Goal: Task Accomplishment & Management: Manage account settings

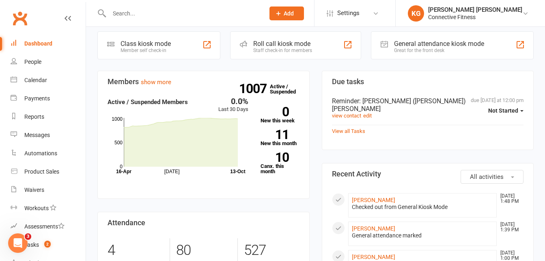
scroll to position [215, 0]
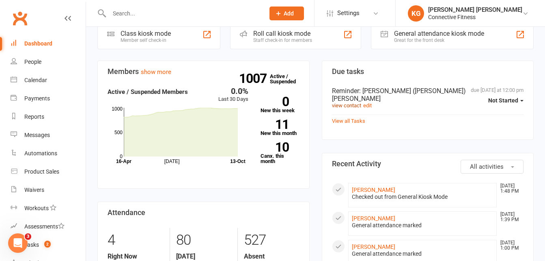
click at [355, 102] on link "view contact" at bounding box center [346, 105] width 29 height 6
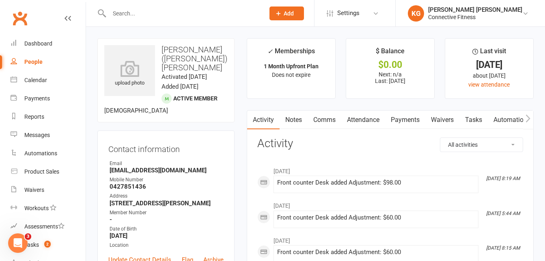
click at [415, 117] on link "Payments" at bounding box center [405, 119] width 40 height 19
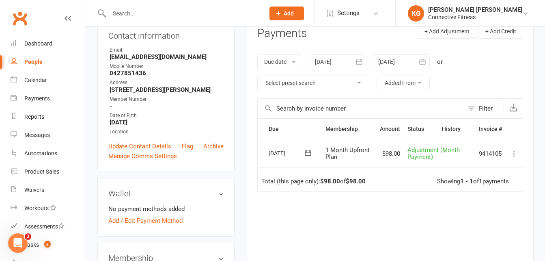
scroll to position [113, 0]
click at [366, 65] on button "button" at bounding box center [359, 62] width 15 height 15
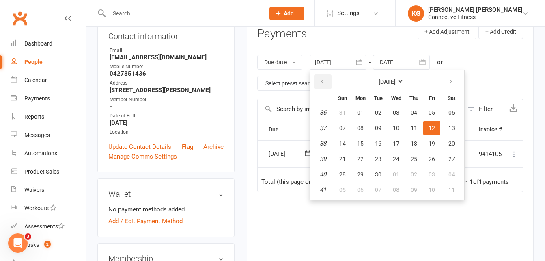
click at [319, 76] on button "button" at bounding box center [322, 81] width 17 height 15
click at [349, 129] on button "04" at bounding box center [342, 128] width 17 height 15
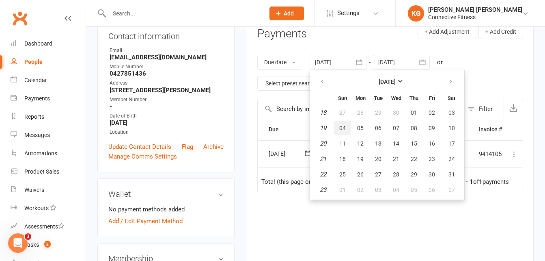
type input "[DATE]"
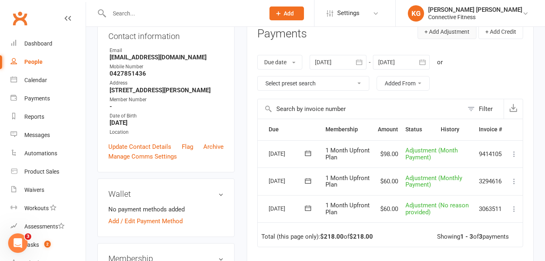
click at [451, 31] on button "+ Add Adjustment" at bounding box center [447, 31] width 59 height 15
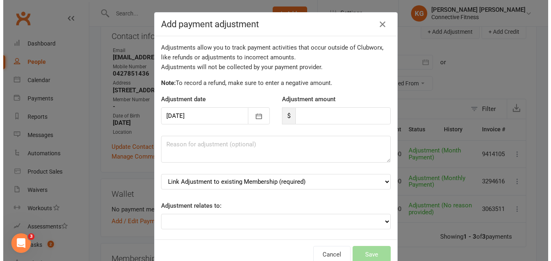
scroll to position [103, 0]
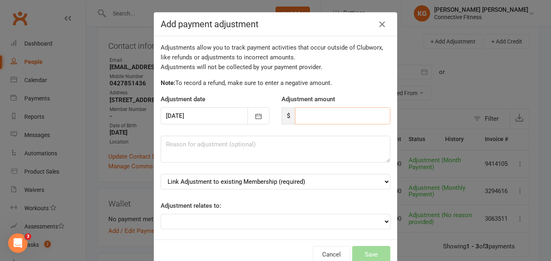
click at [316, 116] on input "number" at bounding box center [342, 115] width 95 height 17
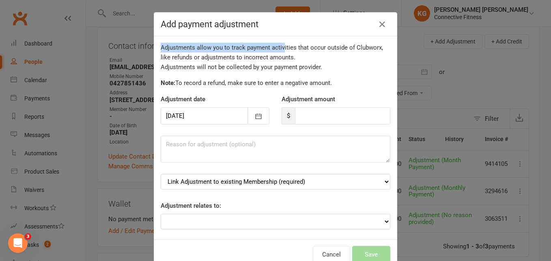
drag, startPoint x: 323, startPoint y: 30, endPoint x: 279, endPoint y: 41, distance: 44.6
click at [279, 41] on div "Add payment adjustment Adjustments allow you to track payment activities that o…" at bounding box center [276, 140] width 244 height 257
drag, startPoint x: 279, startPoint y: 41, endPoint x: 305, endPoint y: 25, distance: 30.1
click at [305, 25] on h4 "Add payment adjustment" at bounding box center [276, 24] width 230 height 10
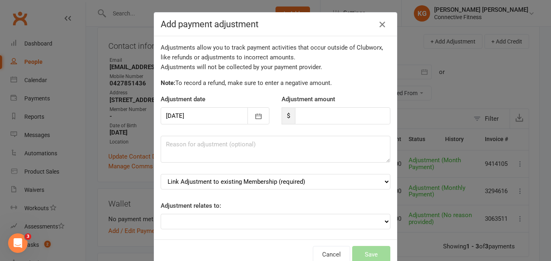
click at [378, 24] on icon "button" at bounding box center [383, 24] width 10 height 10
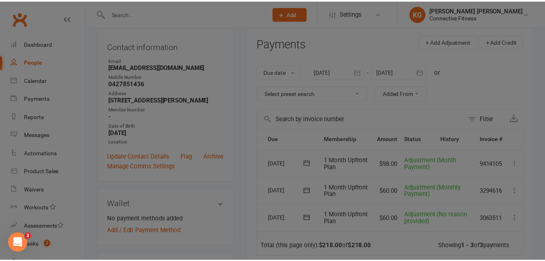
scroll to position [113, 0]
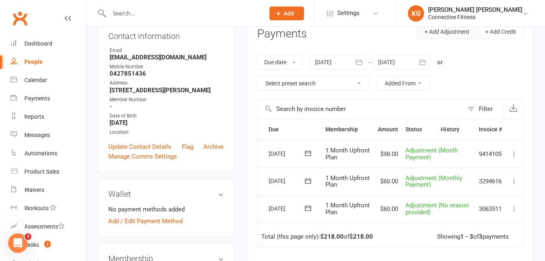
click at [449, 28] on button "+ Add Adjustment" at bounding box center [447, 31] width 59 height 15
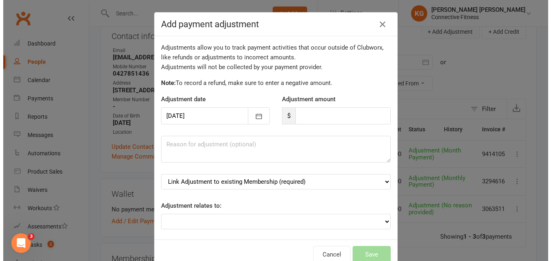
scroll to position [103, 0]
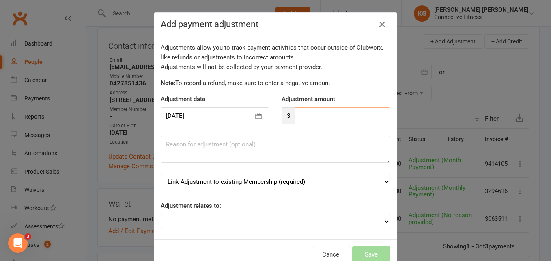
click at [334, 118] on input "number" at bounding box center [342, 115] width 95 height 17
type input "98"
click at [308, 184] on select "Link Adjustment to existing Membership (required) 1 Month Upfront Plan (starts:…" at bounding box center [276, 181] width 230 height 15
select select "0"
click at [161, 174] on select "Link Adjustment to existing Membership (required) 1 Month Upfront Plan (starts:…" at bounding box center [276, 181] width 230 height 15
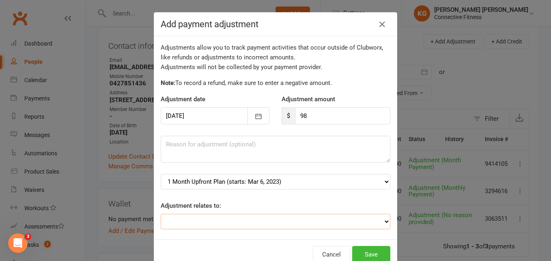
click at [292, 220] on select "Adjustment for an Autopayment Cash adjustment POS Sale adjustment Other adjustm…" at bounding box center [276, 221] width 230 height 15
click at [161, 214] on select "Adjustment for an Autopayment Cash adjustment POS Sale adjustment Other adjustm…" at bounding box center [276, 221] width 230 height 15
click at [279, 218] on select "Adjustment for an Autopayment Cash adjustment POS Sale adjustment Other adjustm…" at bounding box center [276, 221] width 230 height 15
select select "1"
click at [161, 214] on select "Adjustment for an Autopayment Cash adjustment POS Sale adjustment Other adjustm…" at bounding box center [276, 221] width 230 height 15
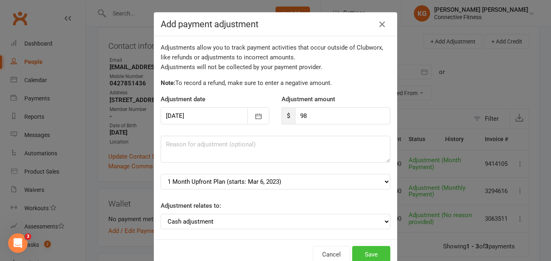
click at [371, 254] on button "Save" at bounding box center [371, 254] width 38 height 17
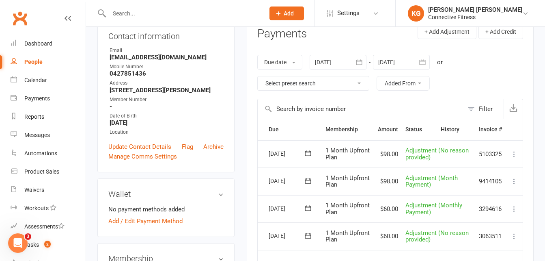
scroll to position [41, 0]
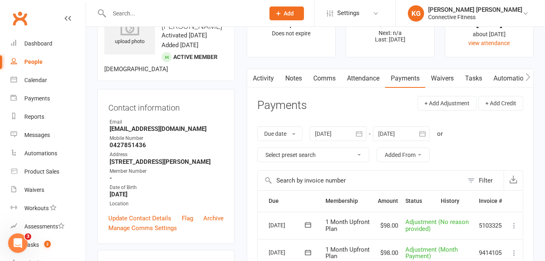
click at [476, 80] on link "Tasks" at bounding box center [474, 78] width 28 height 19
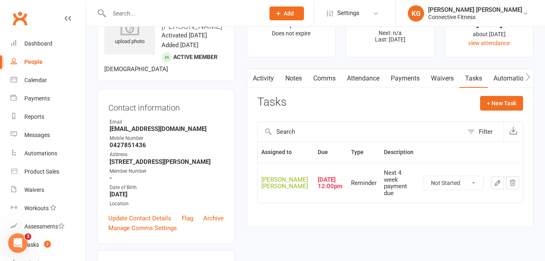
click at [497, 185] on icon "button" at bounding box center [497, 182] width 5 height 5
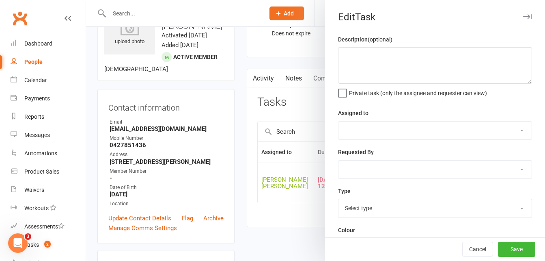
type textarea "Next 4 week payment due"
select select "43994"
select select "45139"
type input "[DATE]"
type input "12:00pm"
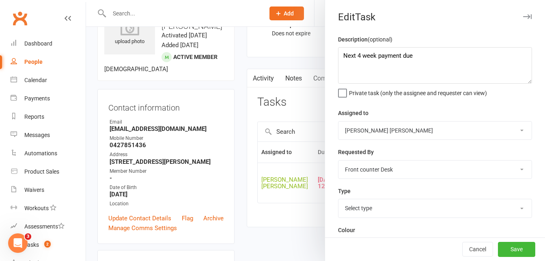
select select "19808"
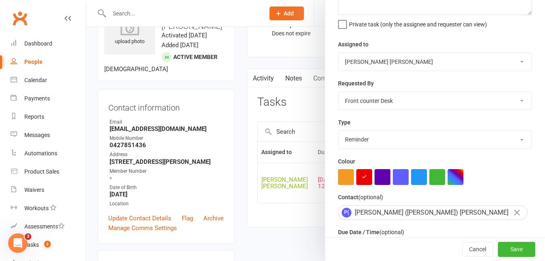
scroll to position [128, 0]
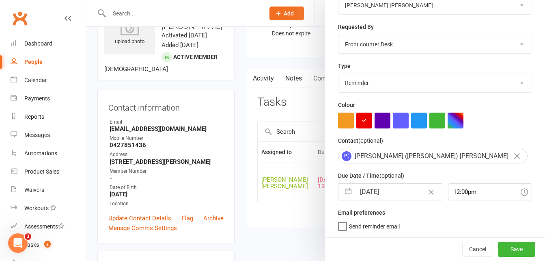
click at [347, 189] on button "button" at bounding box center [348, 192] width 15 height 16
select select "8"
select select "2025"
select select "9"
select select "2025"
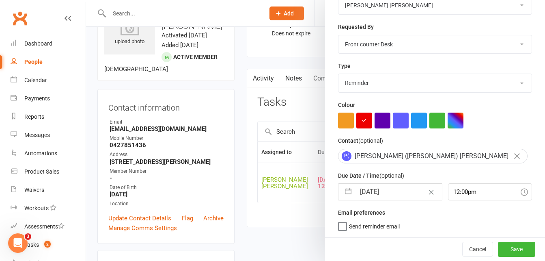
select select "10"
select select "2025"
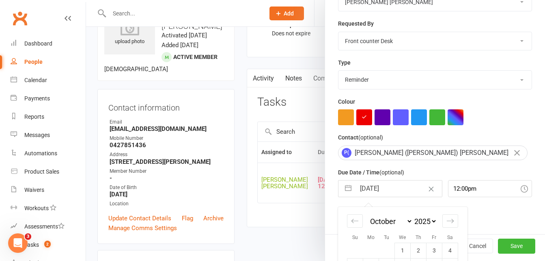
scroll to position [200, 0]
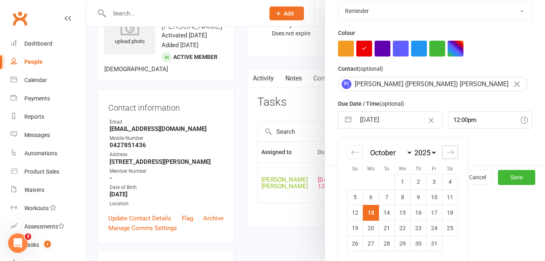
click at [447, 152] on icon "Move forward to switch to the next month." at bounding box center [451, 152] width 8 height 8
select select "11"
select select "2025"
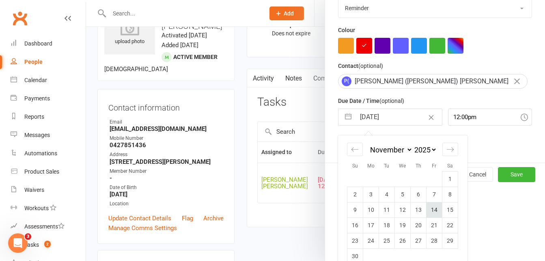
click at [427, 213] on td "14" at bounding box center [435, 209] width 16 height 15
type input "[DATE]"
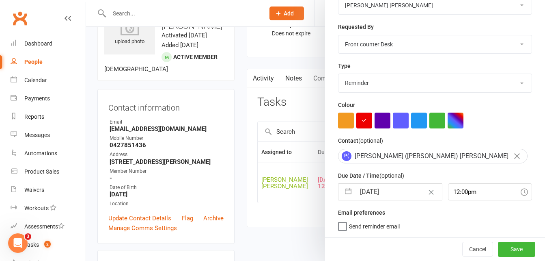
scroll to position [128, 0]
click at [517, 244] on button "Save" at bounding box center [516, 249] width 37 height 15
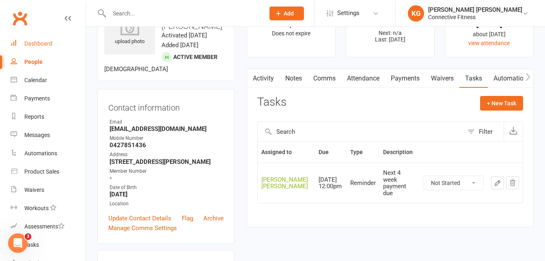
click at [46, 48] on link "Dashboard" at bounding box center [48, 44] width 75 height 18
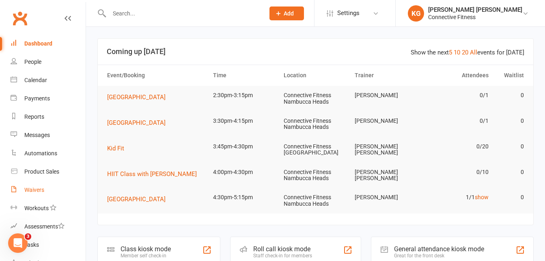
click at [44, 188] on link "Waivers" at bounding box center [48, 190] width 75 height 18
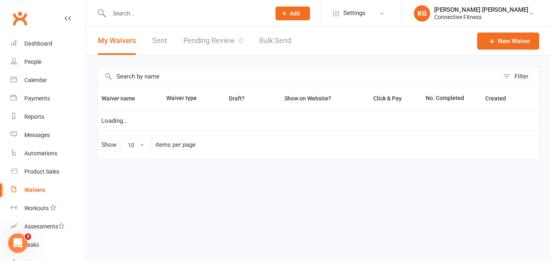
select select "100"
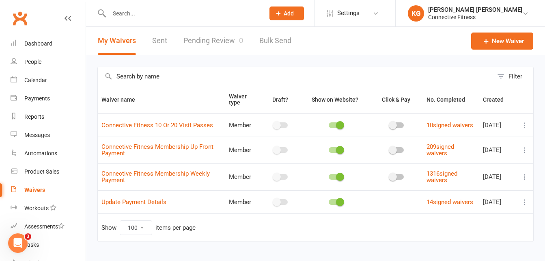
click at [218, 43] on link "Pending Review 0" at bounding box center [214, 41] width 60 height 28
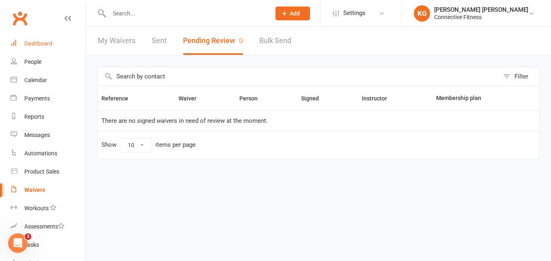
click at [43, 45] on div "Dashboard" at bounding box center [38, 43] width 28 height 6
